Goal: Find specific page/section: Find specific page/section

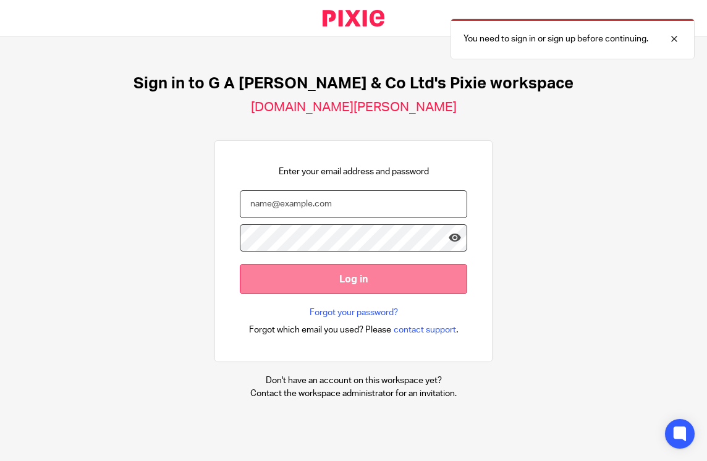
type input "[EMAIL_ADDRESS][DOMAIN_NAME]"
click at [330, 279] on input "Log in" at bounding box center [353, 279] width 227 height 30
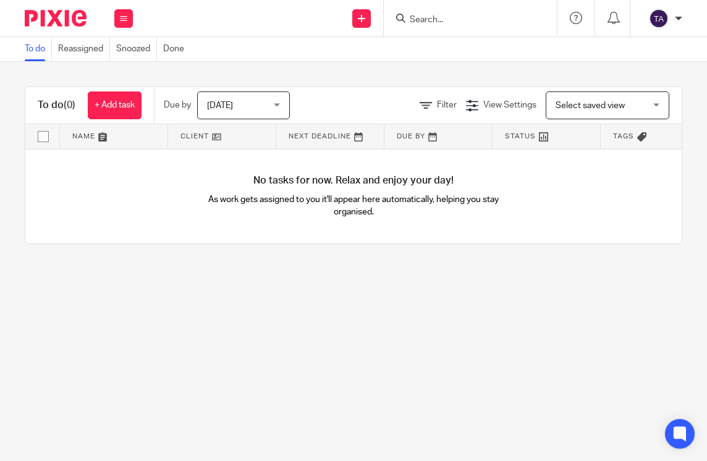
click at [452, 22] on input "Search" at bounding box center [463, 20] width 111 height 11
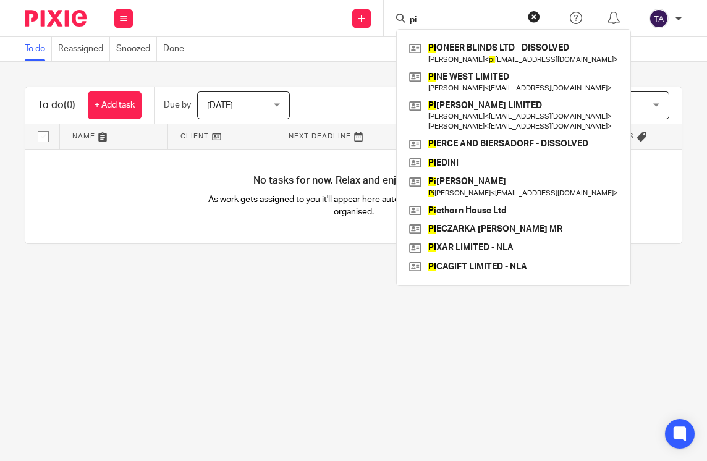
type input "p"
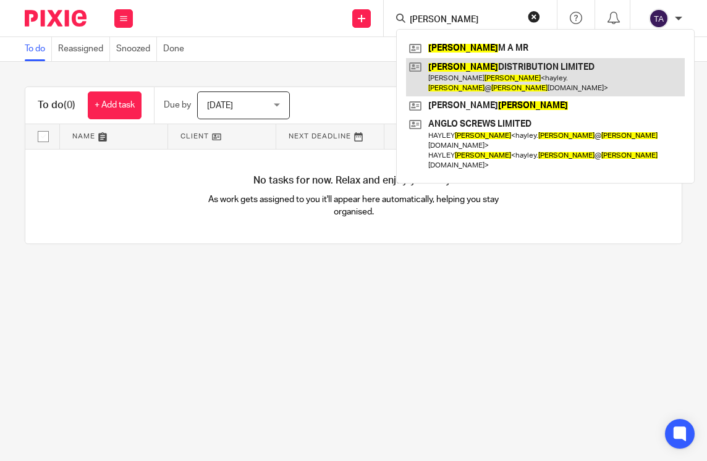
type input "sykes"
click at [474, 64] on link at bounding box center [545, 77] width 279 height 38
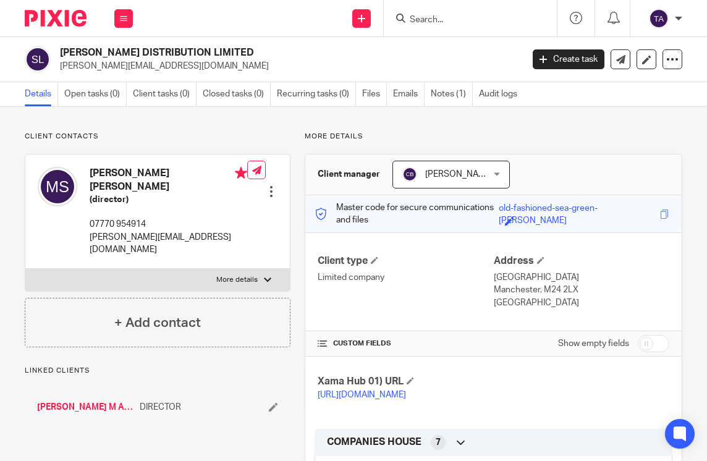
click at [266, 185] on div at bounding box center [271, 191] width 12 height 12
click at [461, 301] on div "Client type Limited company" at bounding box center [405, 282] width 175 height 54
